Goal: Check status: Check status

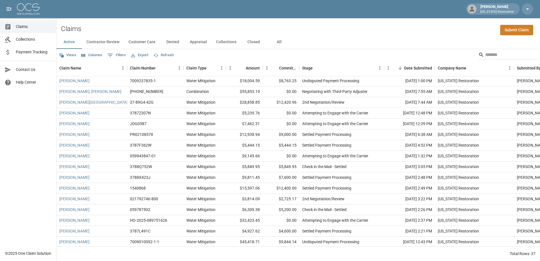
scroll to position [231, 0]
drag, startPoint x: 351, startPoint y: 173, endPoint x: 332, endPoint y: 170, distance: 19.2
click at [332, 171] on div "Settled Payment Processing" at bounding box center [341, 176] width 85 height 11
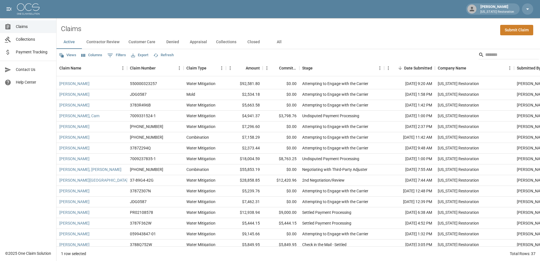
scroll to position [175, 0]
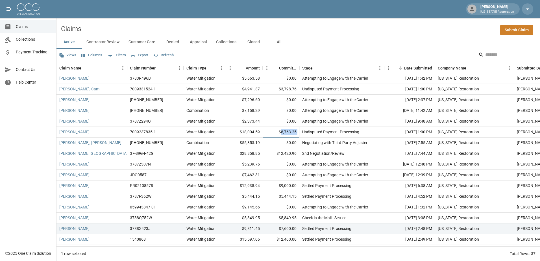
drag, startPoint x: 283, startPoint y: 133, endPoint x: 300, endPoint y: 133, distance: 17.8
click at [300, 133] on div "[PERSON_NAME] 7009237835-1 Water Mitigation $18,004.59 $8,763.25 Undisputed Pay…" at bounding box center [320, 132] width 528 height 11
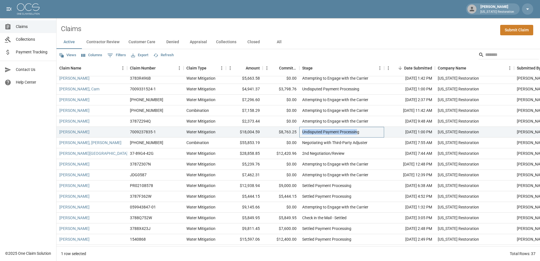
drag, startPoint x: 300, startPoint y: 133, endPoint x: 302, endPoint y: 136, distance: 3.4
click at [302, 136] on div "Undisputed Payment Processing" at bounding box center [341, 132] width 85 height 11
drag, startPoint x: 302, startPoint y: 136, endPoint x: 363, endPoint y: 132, distance: 61.2
click at [363, 132] on div "Undisputed Payment Processing" at bounding box center [341, 132] width 85 height 11
drag, startPoint x: 280, startPoint y: 133, endPoint x: 301, endPoint y: 132, distance: 20.9
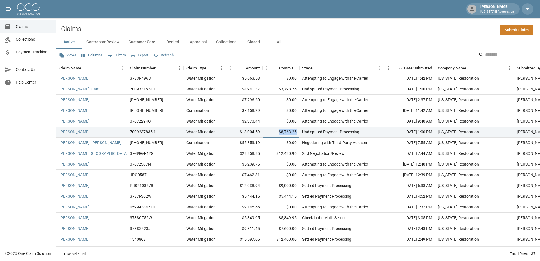
click at [301, 132] on div "[PERSON_NAME] 7009237835-1 Water Mitigation $18,004.59 $8,763.25 Undisputed Pay…" at bounding box center [320, 132] width 528 height 11
click at [299, 134] on div "[PERSON_NAME] 7009237835-1 Water Mitigation $18,004.59 $8,763.25 Undisputed Pay…" at bounding box center [320, 132] width 528 height 11
